Goal: Task Accomplishment & Management: Use online tool/utility

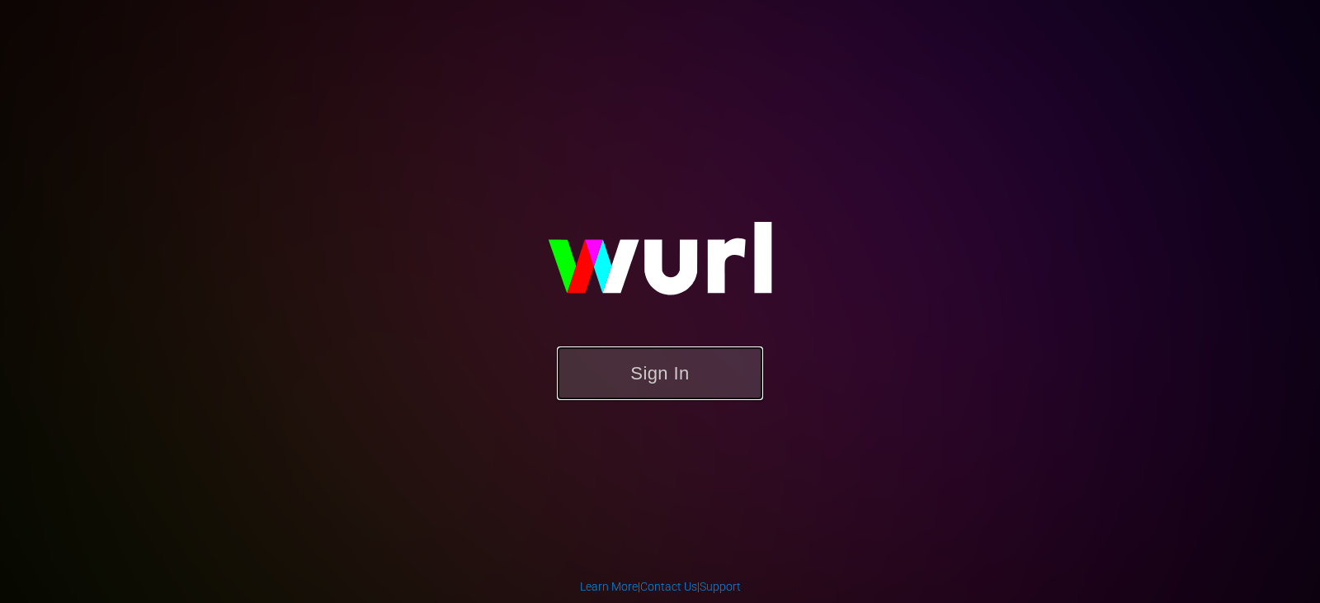
click at [661, 377] on button "Sign In" at bounding box center [660, 374] width 206 height 54
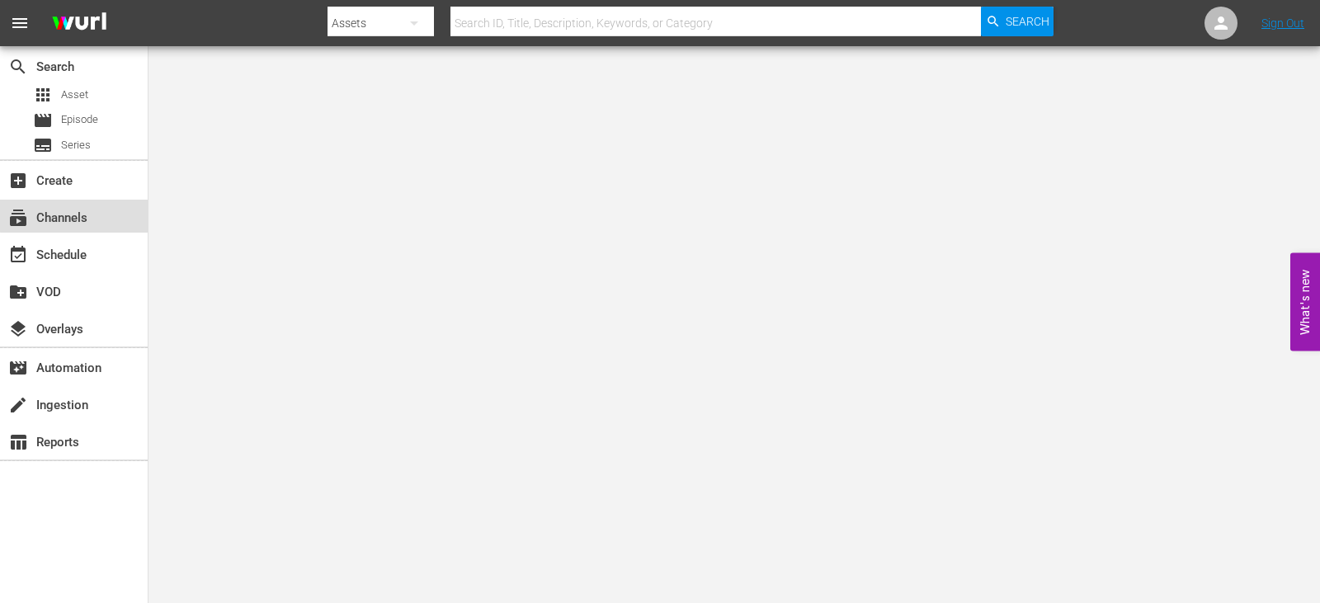
click at [75, 212] on div "subscriptions Channels" at bounding box center [46, 215] width 92 height 15
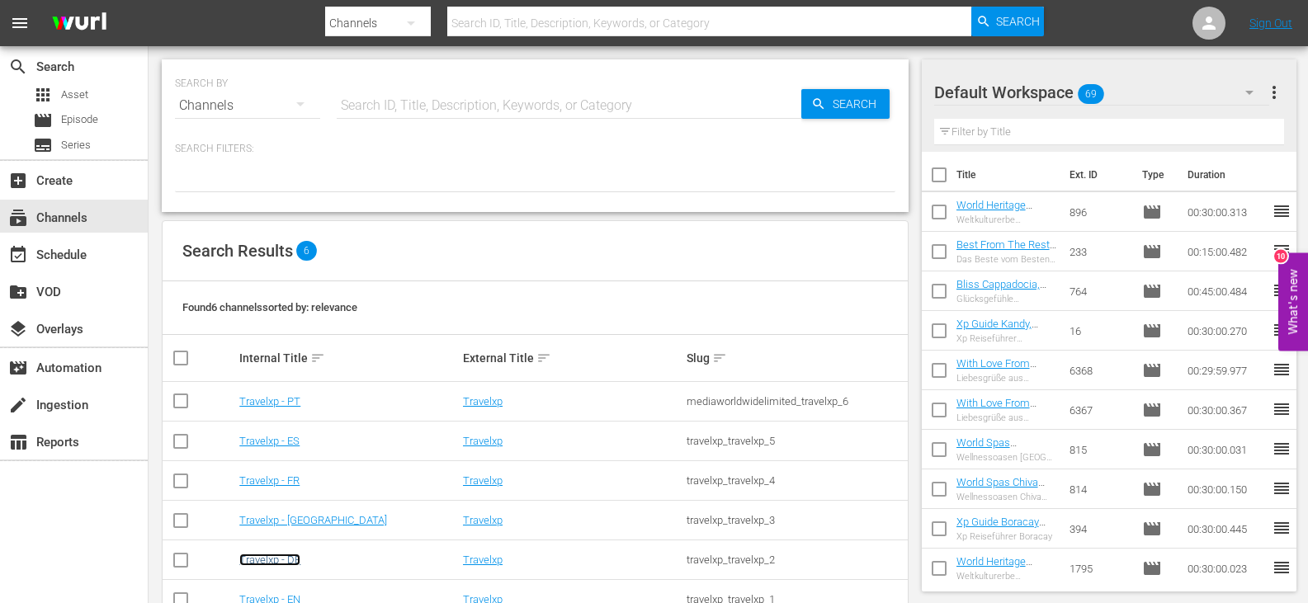
click at [268, 559] on link "Travelxp - DE" at bounding box center [269, 560] width 61 height 12
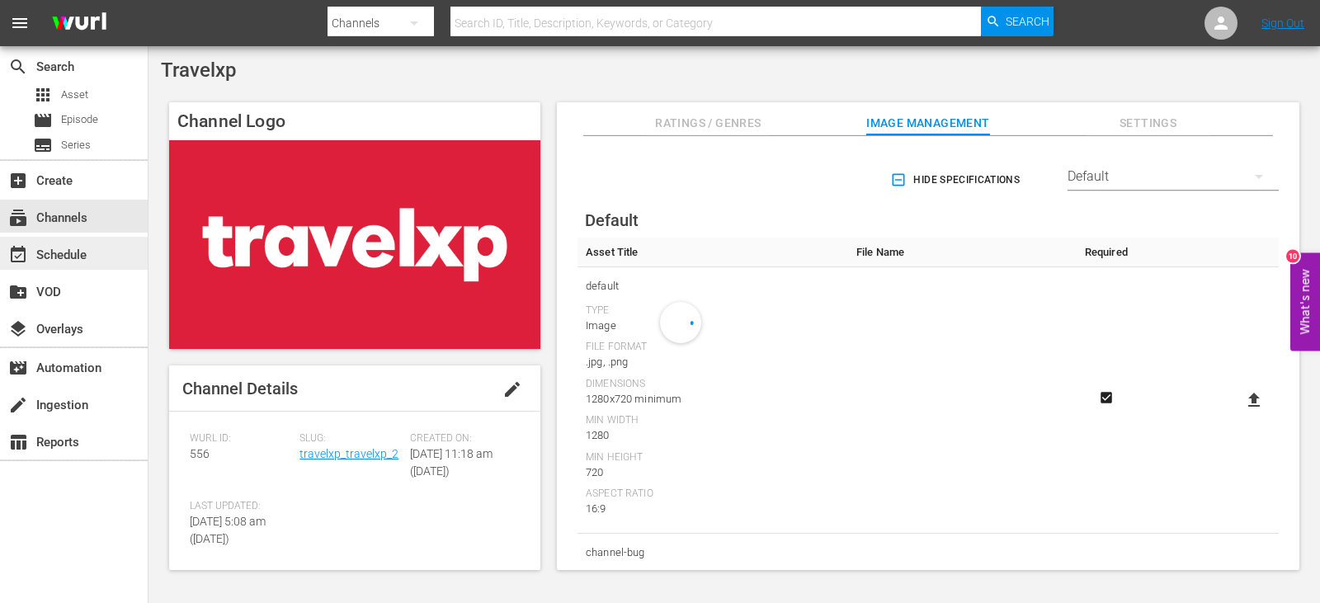
click at [78, 258] on div "event_available Schedule" at bounding box center [46, 252] width 92 height 15
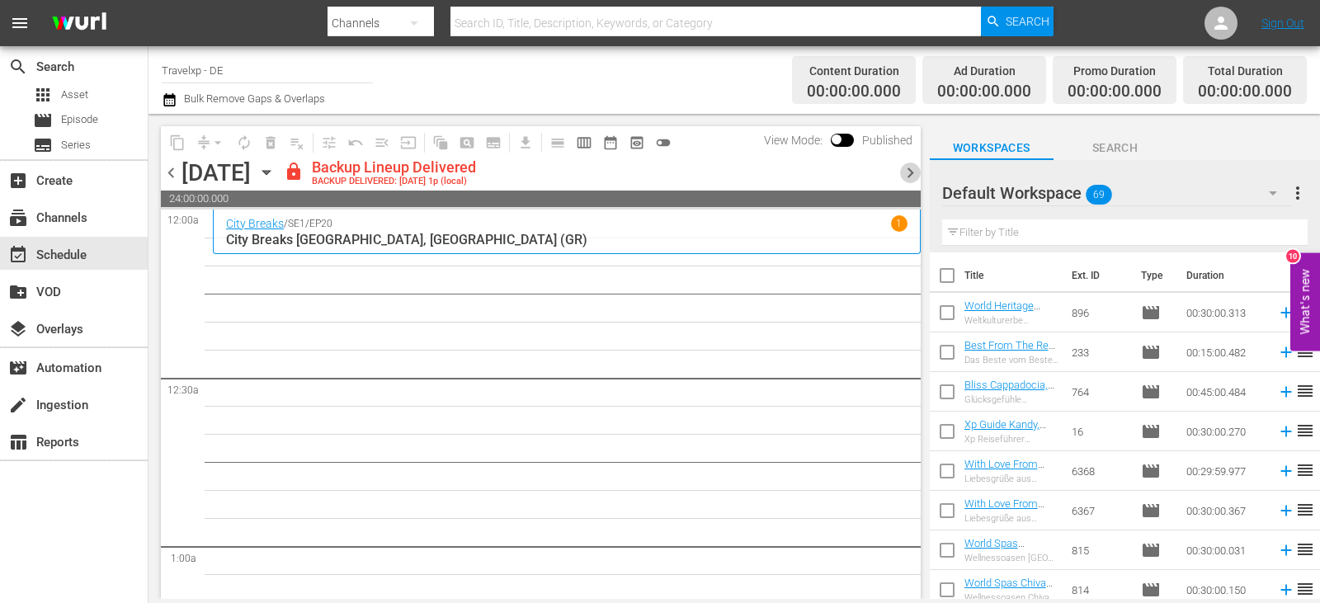
click at [909, 168] on span "chevron_right" at bounding box center [910, 173] width 21 height 21
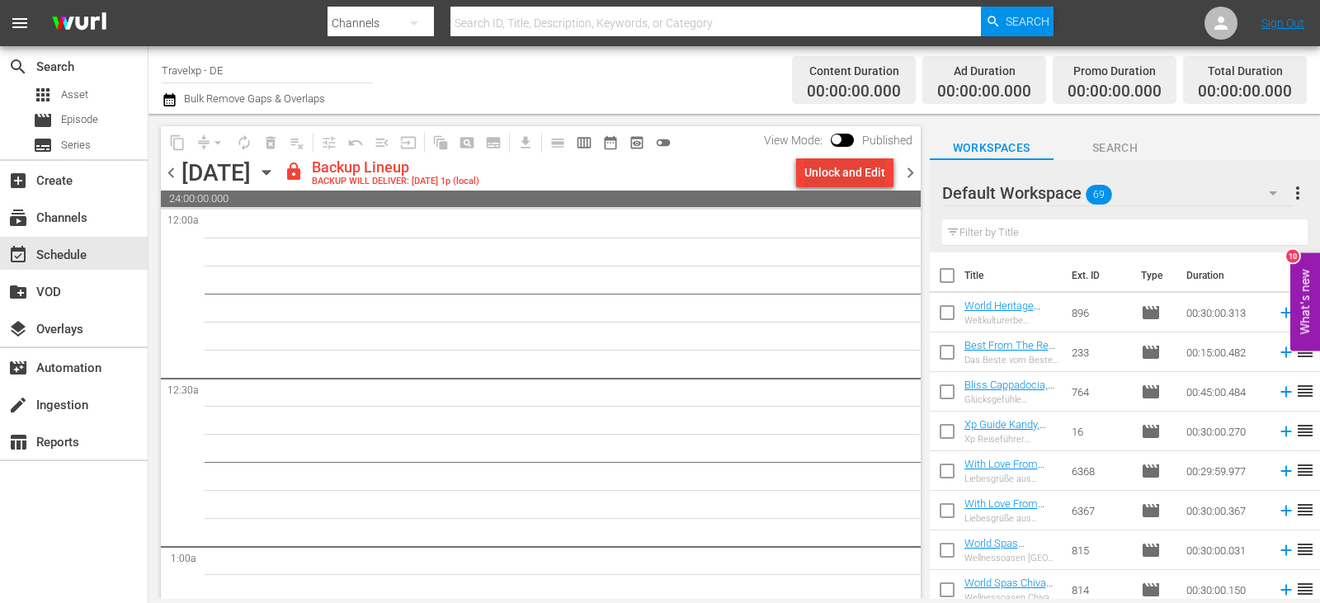
click at [846, 164] on div "Unlock and Edit" at bounding box center [845, 173] width 81 height 30
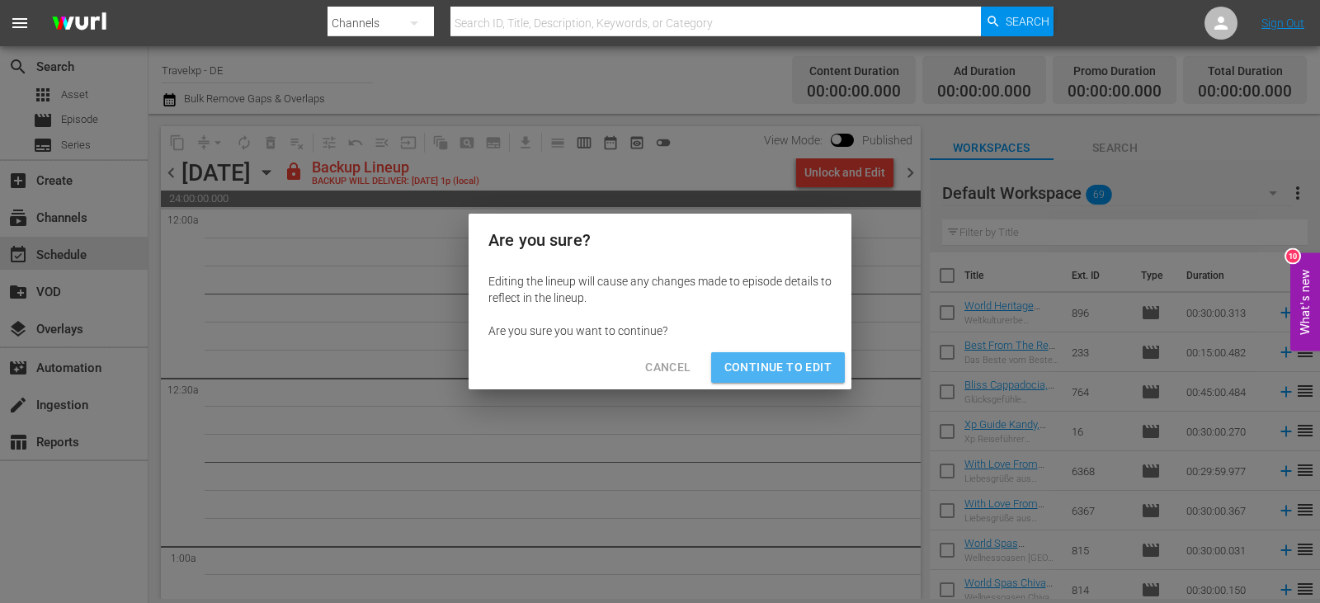
click at [804, 359] on span "Continue to Edit" at bounding box center [778, 367] width 107 height 21
